Goal: Task Accomplishment & Management: Use online tool/utility

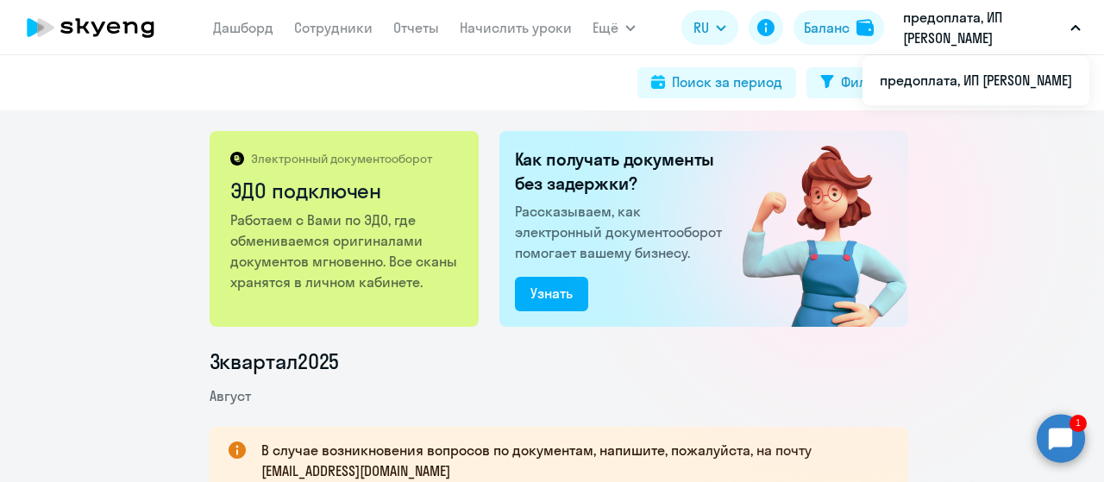
scroll to position [259, 0]
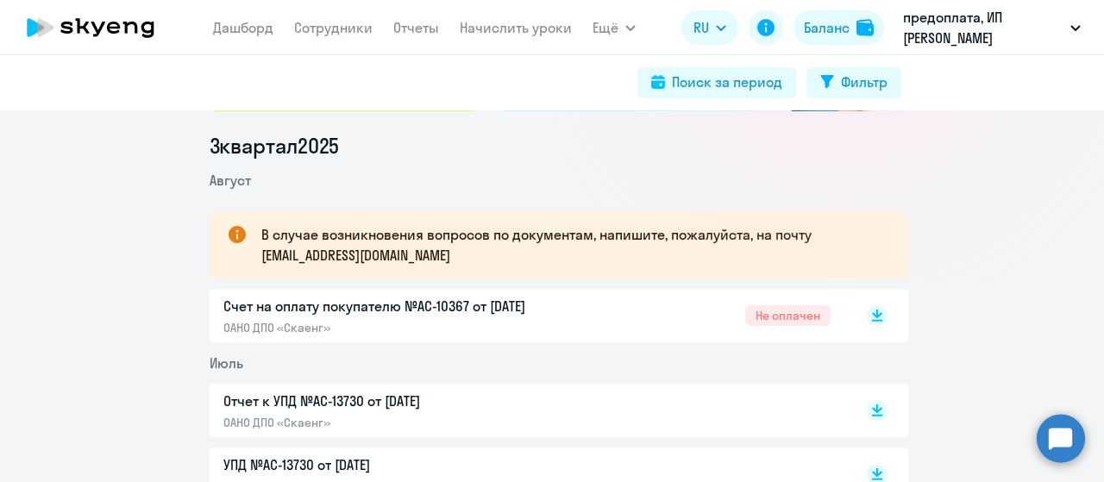
scroll to position [259, 0]
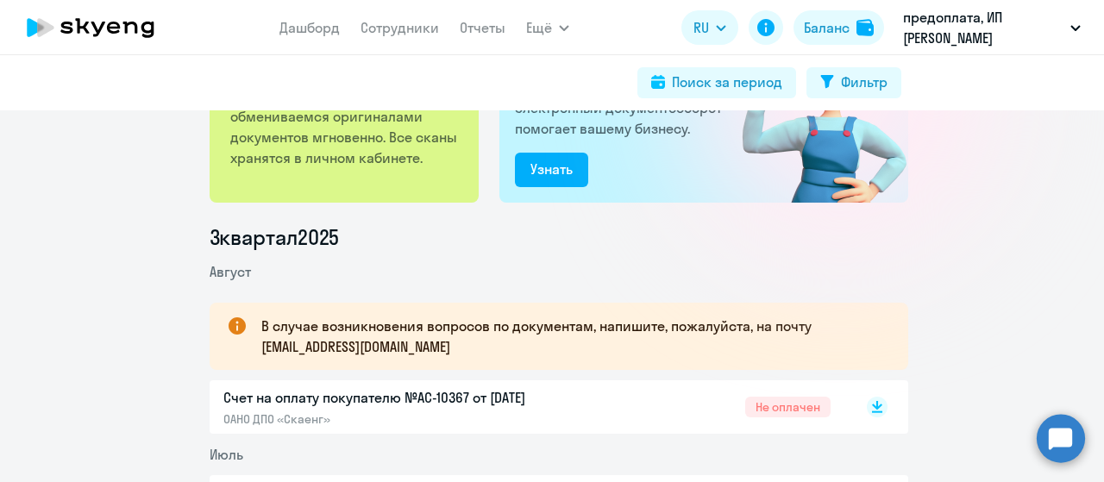
scroll to position [259, 0]
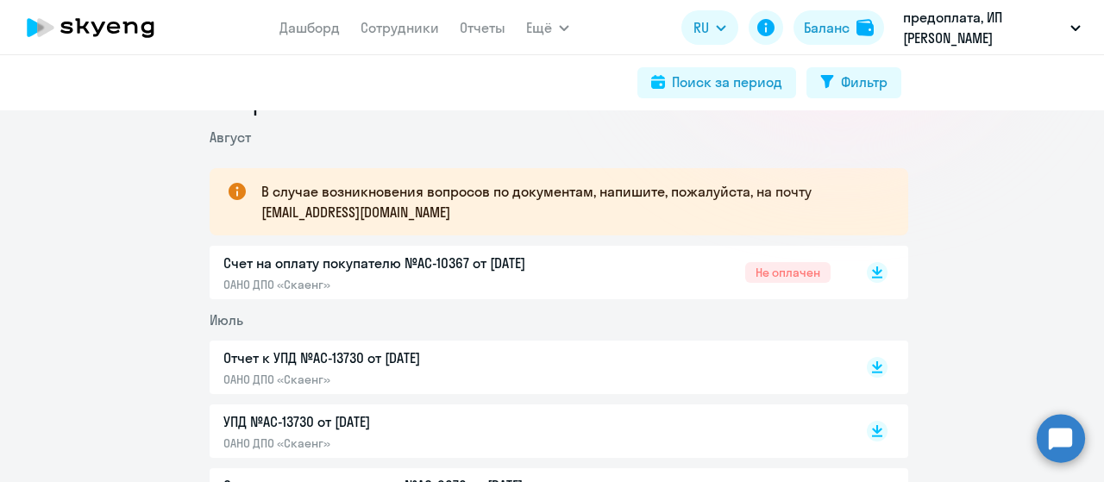
click at [1053, 442] on circle at bounding box center [1061, 438] width 48 height 48
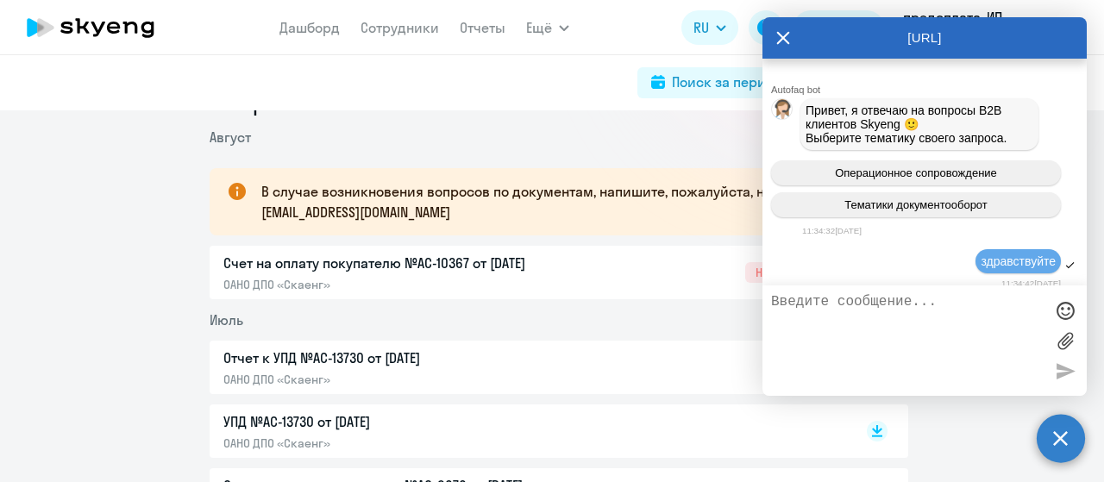
scroll to position [3082, 0]
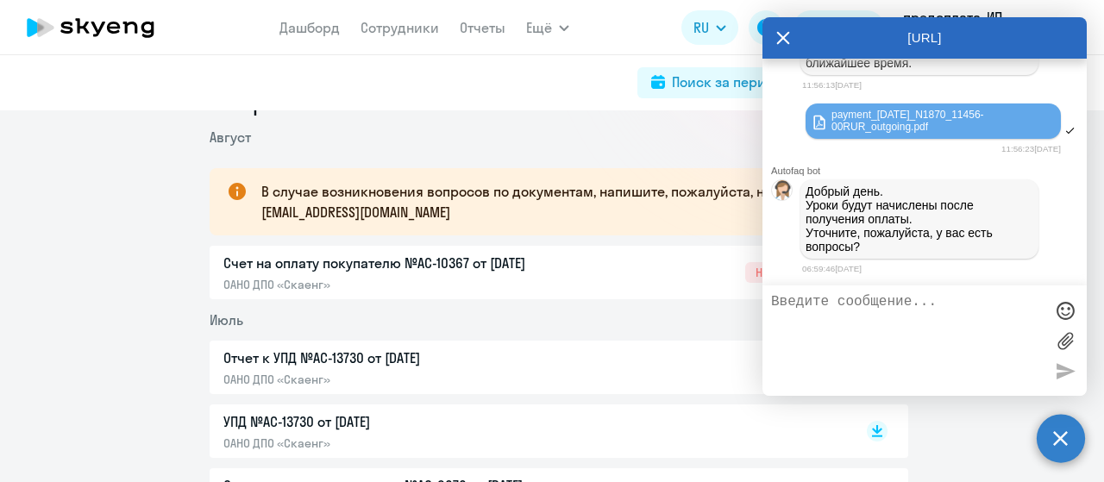
click at [1063, 342] on label at bounding box center [1065, 341] width 26 height 26
click at [0, 0] on input "file" at bounding box center [0, 0] width 0 height 0
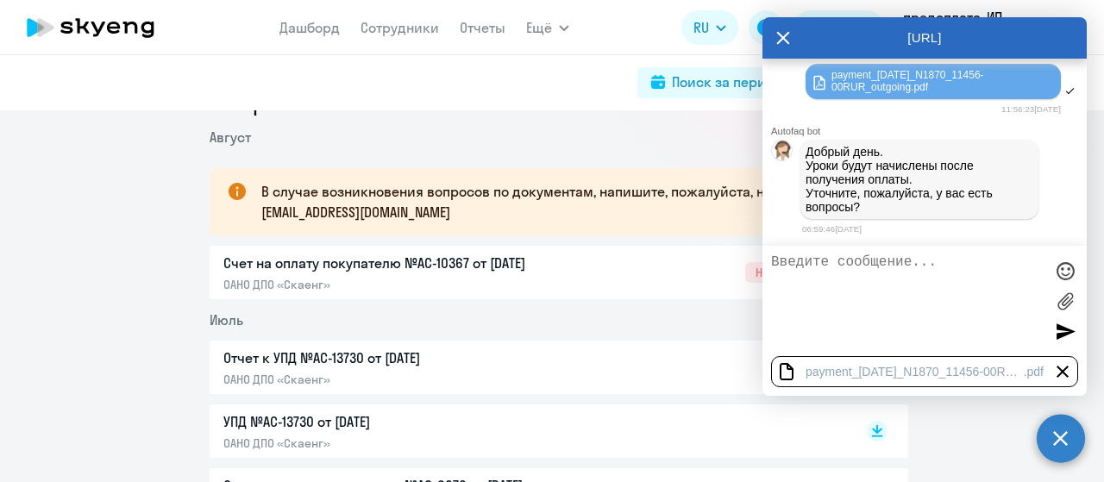
click at [1057, 333] on div at bounding box center [1065, 331] width 26 height 26
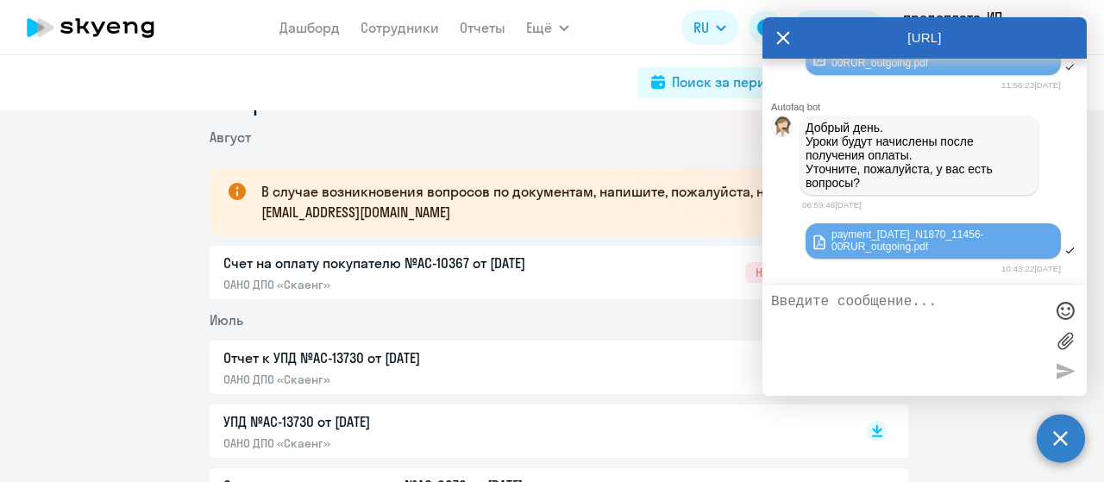
scroll to position [3146, 0]
click at [784, 41] on icon at bounding box center [783, 37] width 14 height 41
